Goal: Task Accomplishment & Management: Use online tool/utility

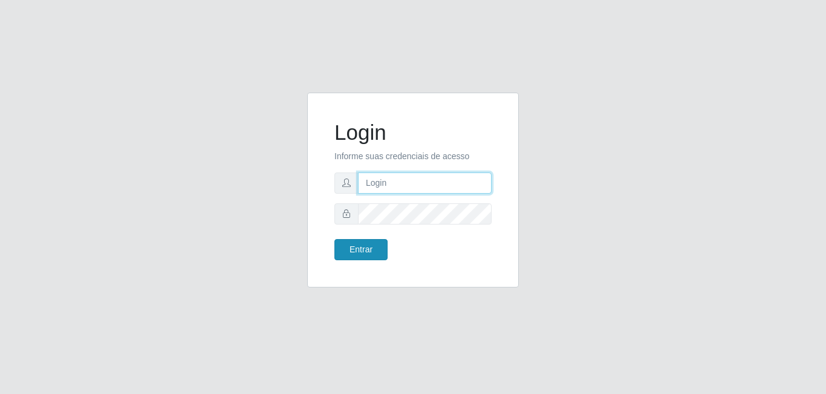
type input "[EMAIL_ADDRESS][DOMAIN_NAME]"
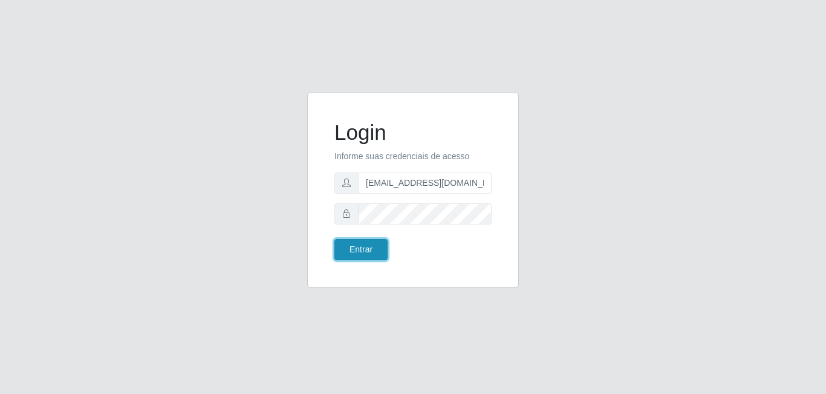
click at [362, 249] on button "Entrar" at bounding box center [361, 249] width 53 height 21
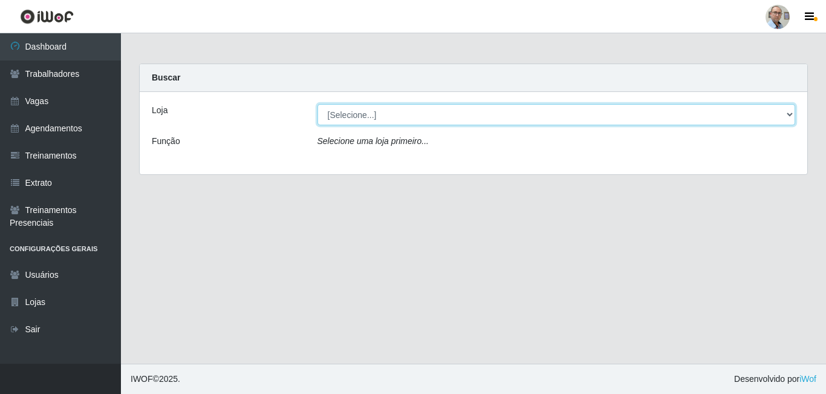
click at [502, 106] on select "[Selecione...] Mar Vermelho - Loja 04" at bounding box center [557, 114] width 479 height 21
select select "251"
click at [318, 104] on select "[Selecione...] Mar Vermelho - Loja 04" at bounding box center [557, 114] width 479 height 21
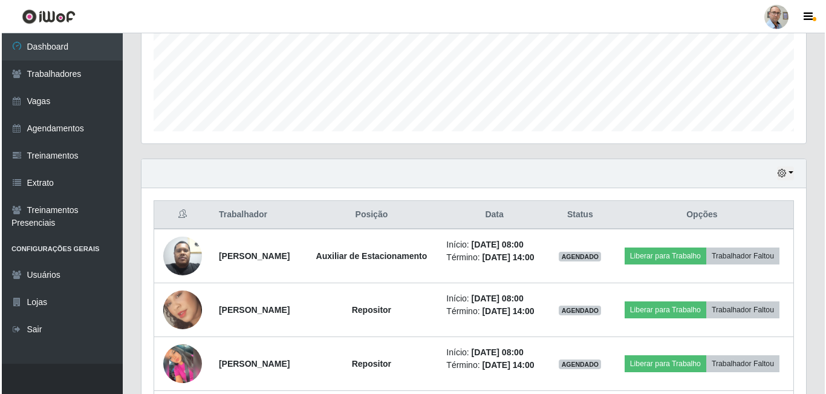
scroll to position [303, 0]
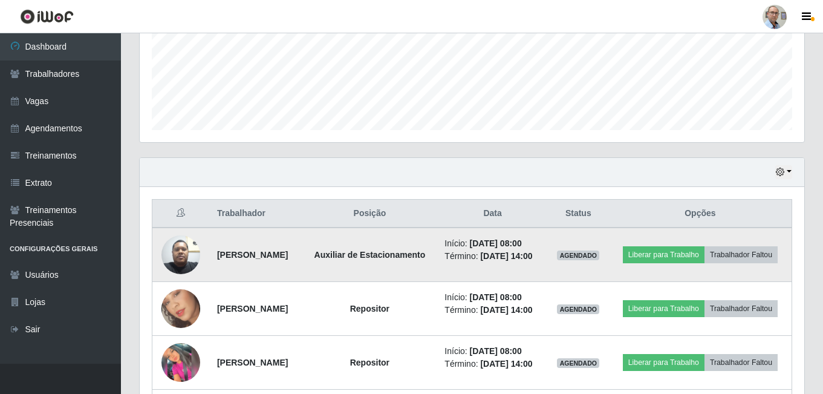
click at [162, 260] on img at bounding box center [181, 254] width 39 height 51
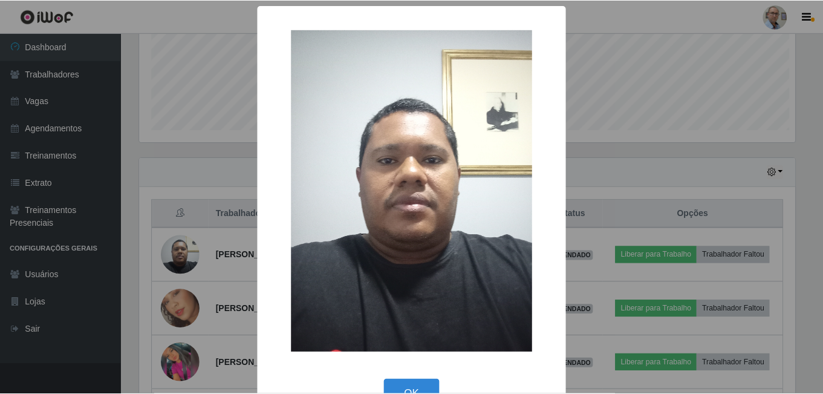
scroll to position [251, 659]
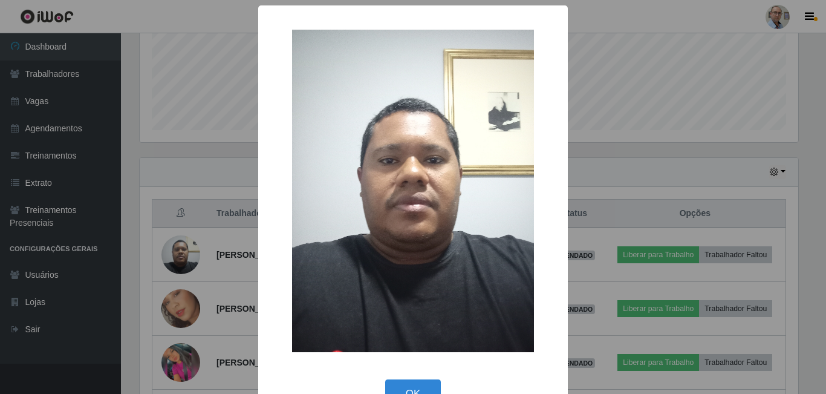
click at [205, 257] on div "× OK Cancel" at bounding box center [413, 197] width 826 height 394
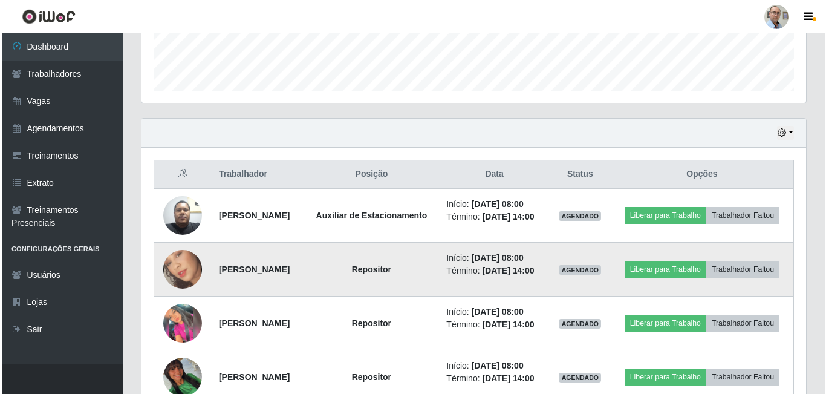
scroll to position [363, 0]
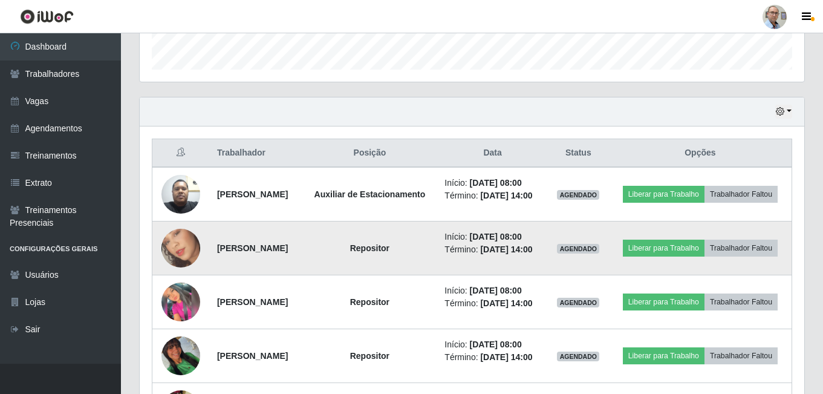
click at [194, 263] on img at bounding box center [181, 248] width 39 height 69
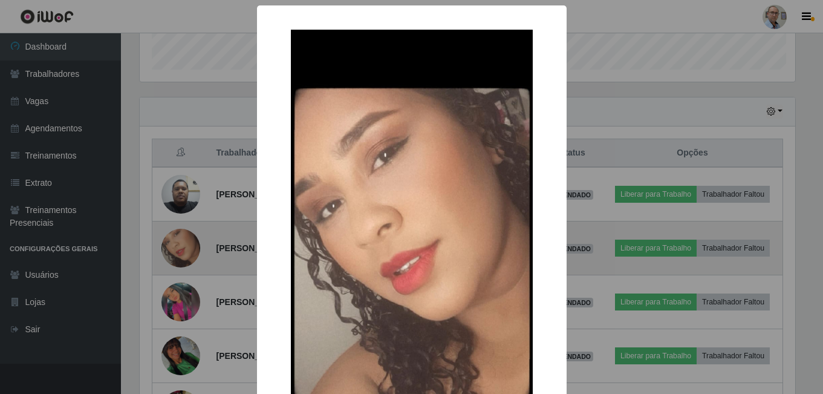
scroll to position [251, 659]
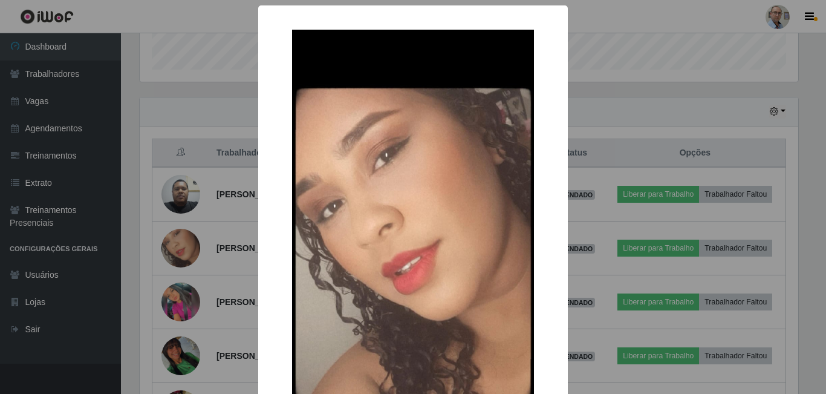
click at [227, 245] on div "× OK Cancel" at bounding box center [413, 197] width 826 height 394
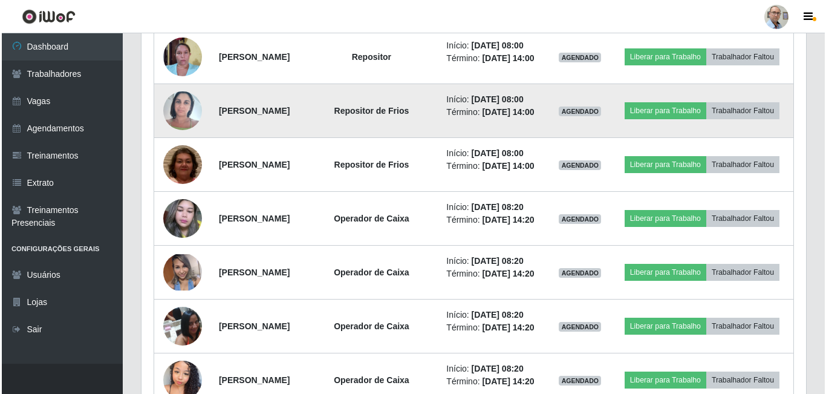
scroll to position [726, 0]
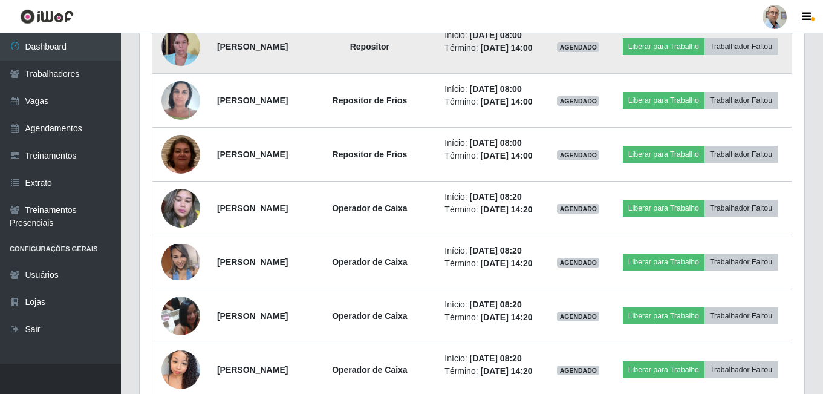
click at [175, 72] on img at bounding box center [181, 46] width 39 height 51
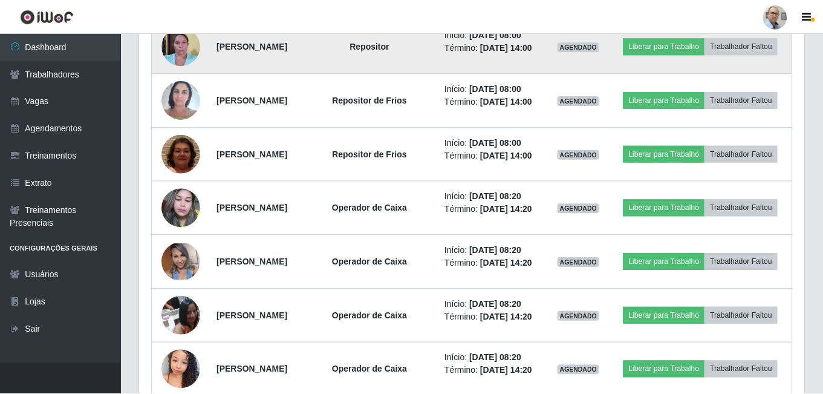
scroll to position [251, 659]
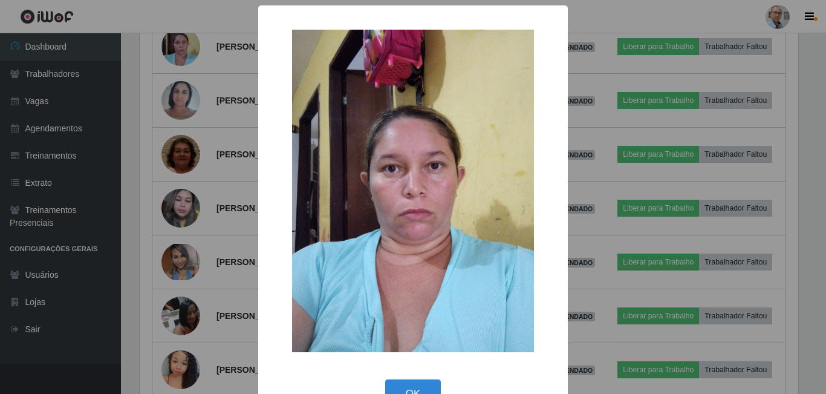
click at [227, 128] on div "× OK Cancel" at bounding box center [413, 197] width 826 height 394
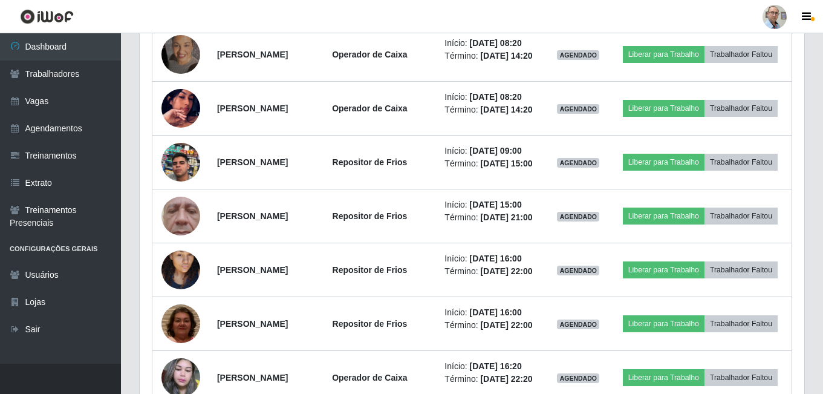
scroll to position [1150, 0]
